Goal: Check status

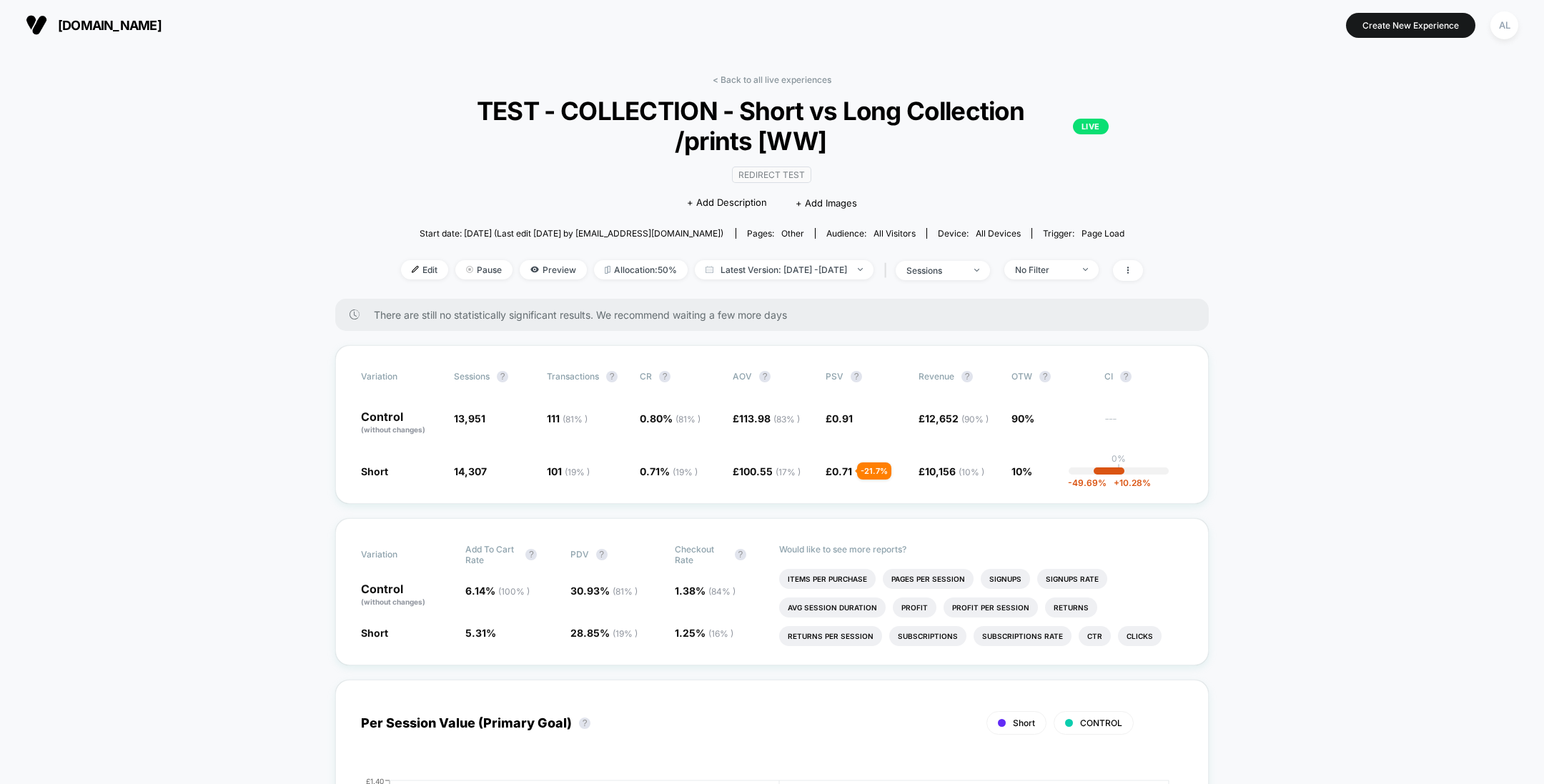
click at [564, 230] on span "Start date: [DATE] (Last edit [DATE] by [EMAIL_ADDRESS][DOMAIN_NAME])" at bounding box center [571, 233] width 304 height 11
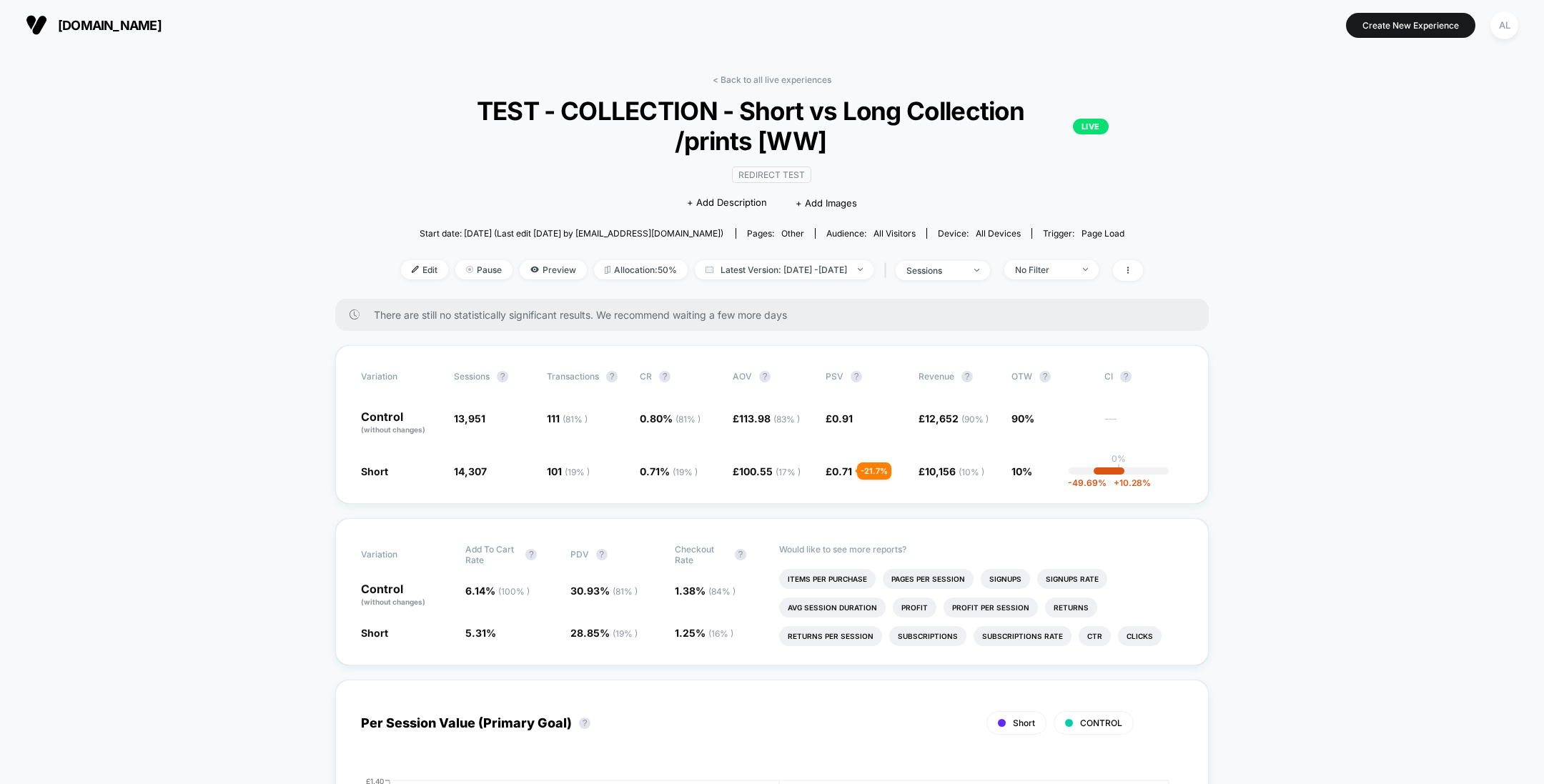
click at [734, 79] on link "< Back to all live experiences" at bounding box center [771, 79] width 119 height 11
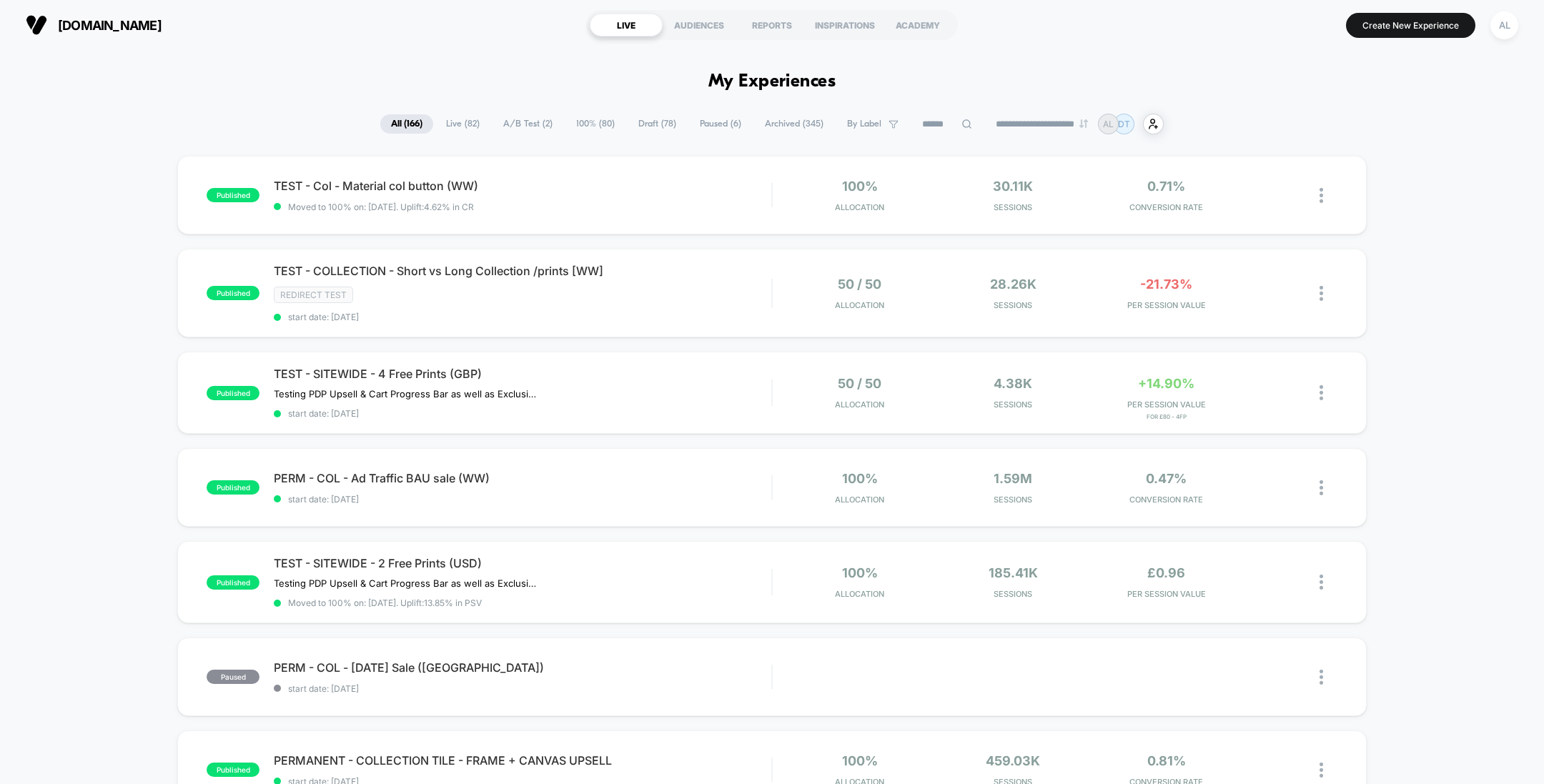
drag, startPoint x: 690, startPoint y: 78, endPoint x: 903, endPoint y: 81, distance: 213.0
drag, startPoint x: 859, startPoint y: 82, endPoint x: 679, endPoint y: 78, distance: 180.0
